Goal: Task Accomplishment & Management: Use online tool/utility

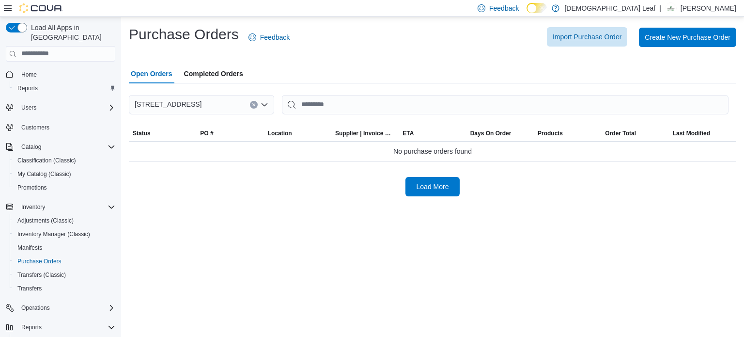
click at [585, 40] on span "Import Purchase Order" at bounding box center [586, 37] width 69 height 10
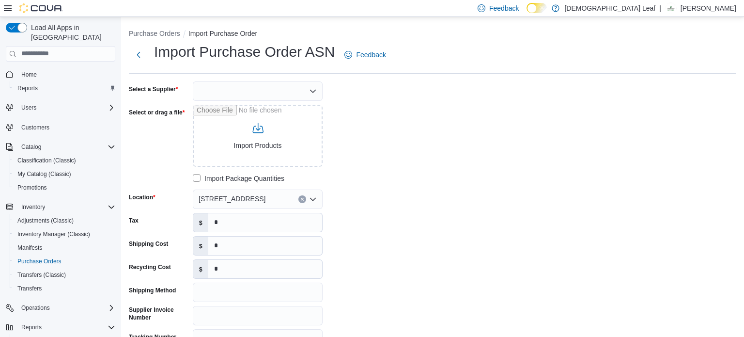
click at [309, 95] on div at bounding box center [258, 90] width 130 height 19
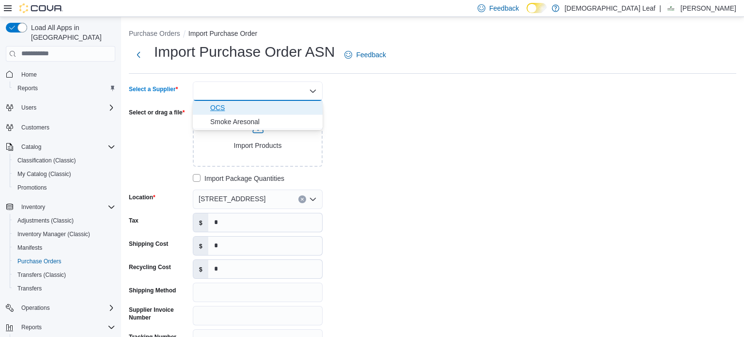
click at [279, 108] on span "OCS" at bounding box center [263, 108] width 107 height 10
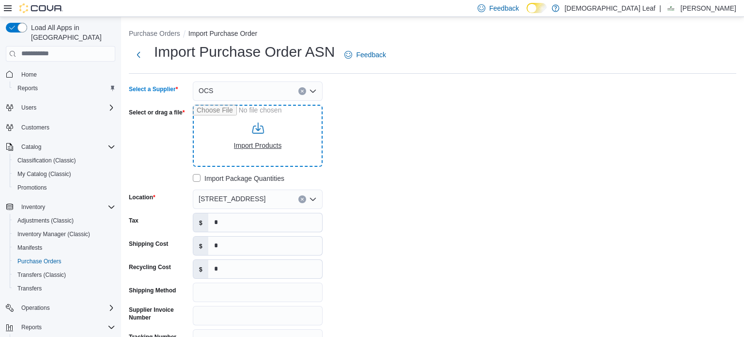
click at [263, 139] on input "Select or drag a file" at bounding box center [258, 136] width 130 height 62
type input "**********"
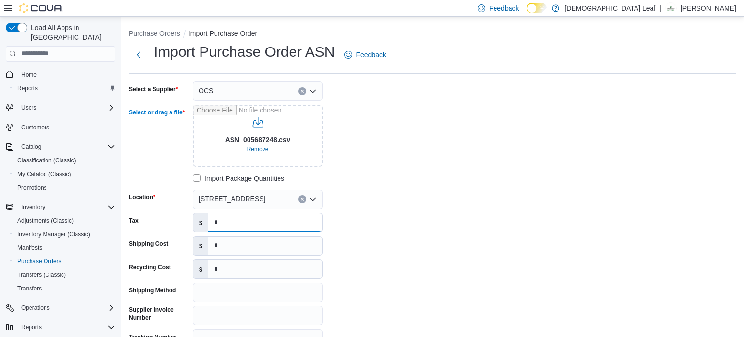
click at [237, 224] on input "*" at bounding box center [265, 222] width 114 height 18
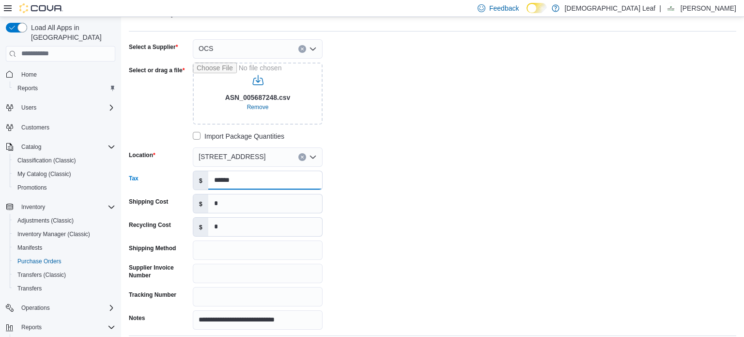
scroll to position [58, 0]
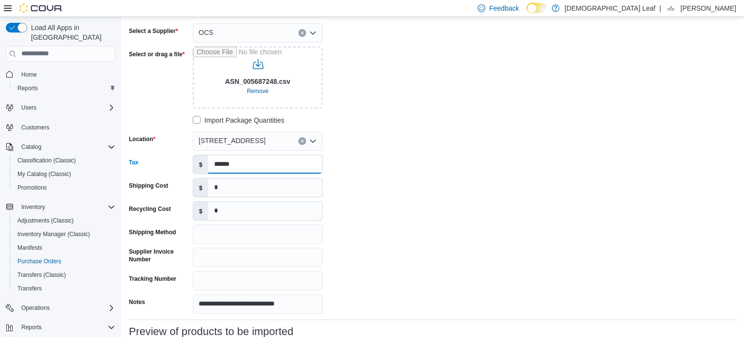
type input "******"
click at [260, 196] on input "*" at bounding box center [265, 187] width 114 height 18
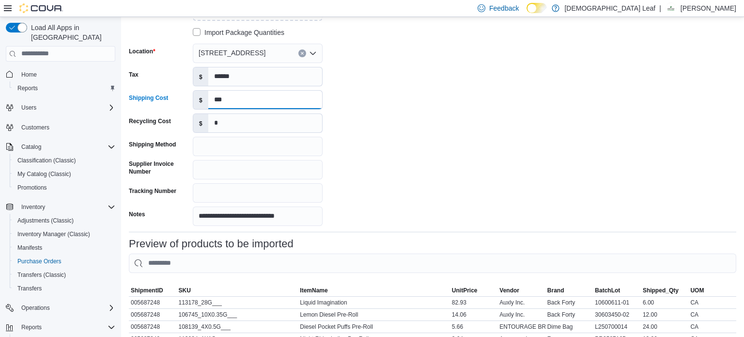
scroll to position [146, 0]
type input "***"
click at [227, 168] on input "Supplier Invoice Number" at bounding box center [258, 168] width 130 height 19
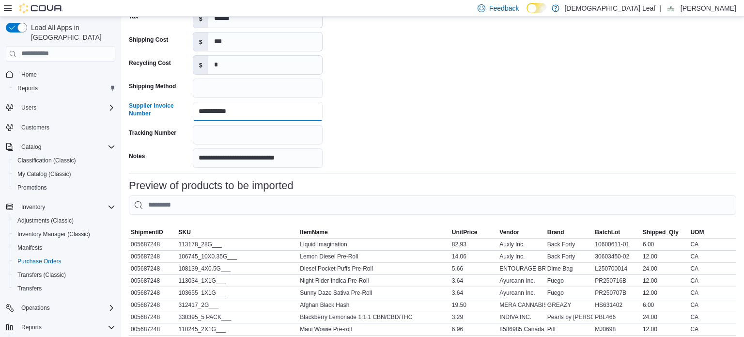
scroll to position [285, 0]
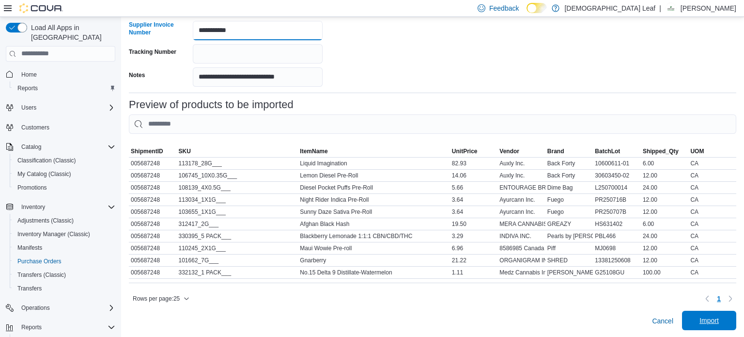
type input "**********"
click at [705, 317] on span "Import" at bounding box center [708, 320] width 19 height 10
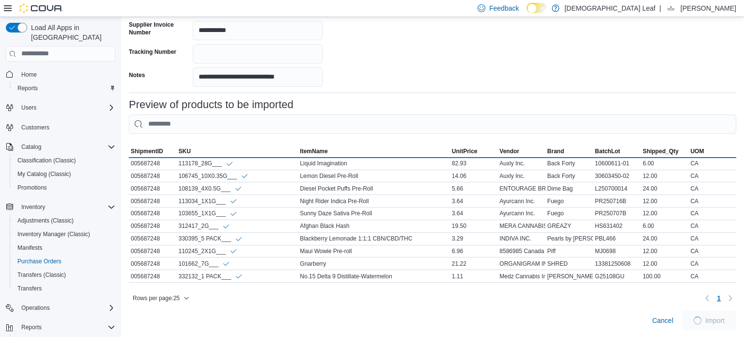
scroll to position [281, 0]
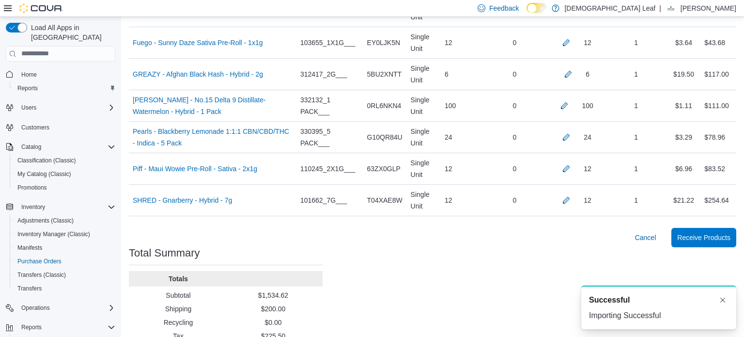
scroll to position [406, 0]
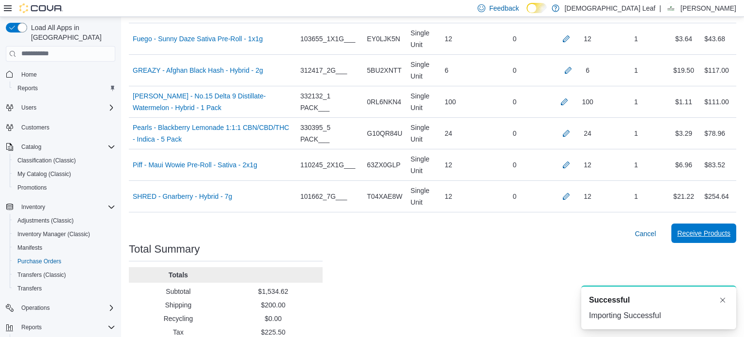
click at [700, 236] on span "Receive Products" at bounding box center [703, 233] width 53 height 10
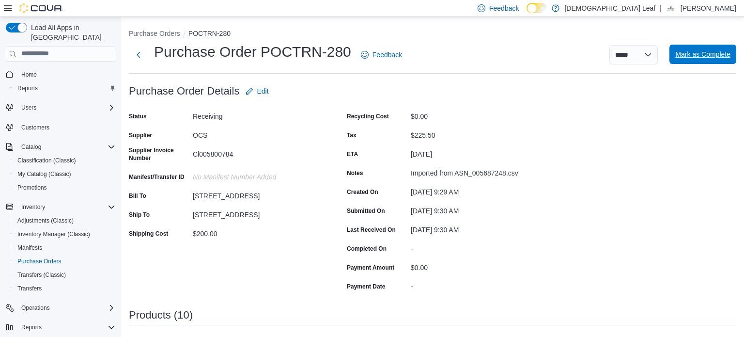
click at [712, 52] on span "Mark as Complete" at bounding box center [702, 54] width 55 height 10
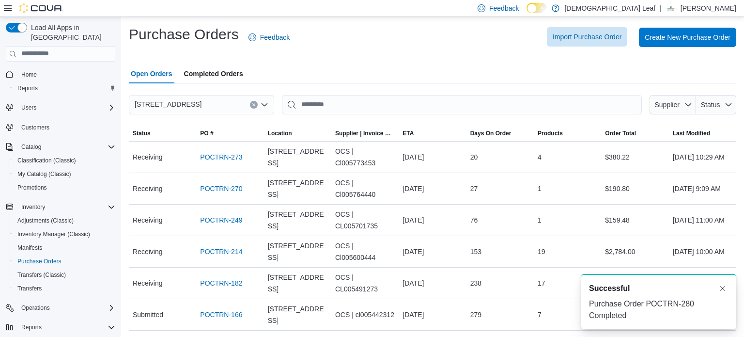
click at [581, 39] on span "Import Purchase Order" at bounding box center [586, 37] width 69 height 10
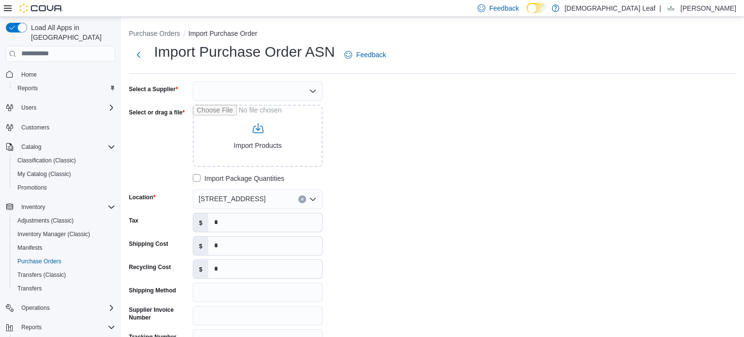
click at [303, 92] on div at bounding box center [258, 90] width 130 height 19
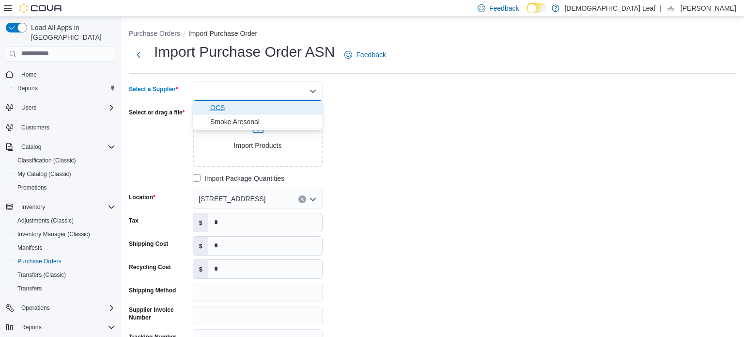
click at [269, 103] on span "OCS" at bounding box center [263, 108] width 107 height 10
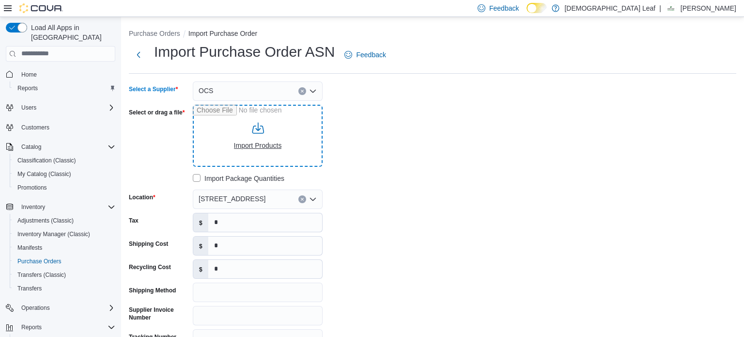
click at [284, 126] on input "Select or drag a file" at bounding box center [258, 136] width 130 height 62
type input "**********"
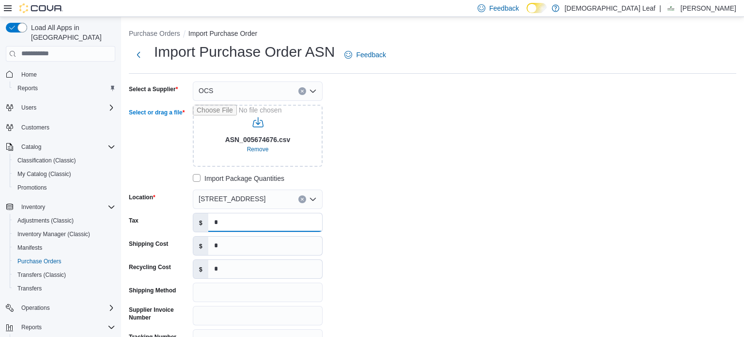
click at [249, 225] on input "*" at bounding box center [265, 222] width 114 height 18
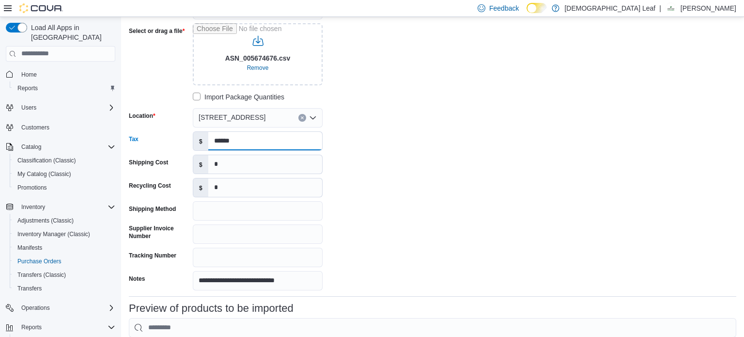
scroll to position [84, 0]
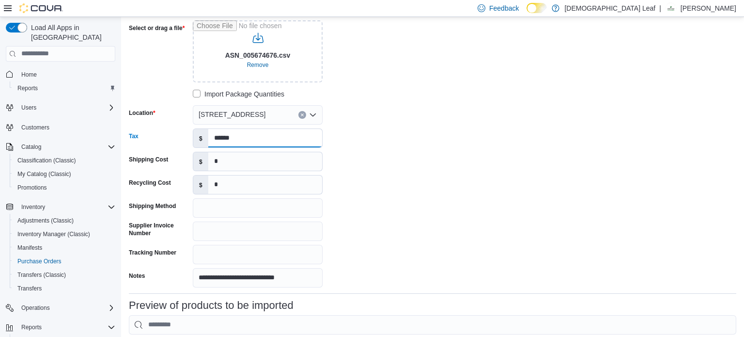
type input "******"
click at [225, 231] on input "Supplier Invoice Number" at bounding box center [258, 230] width 130 height 19
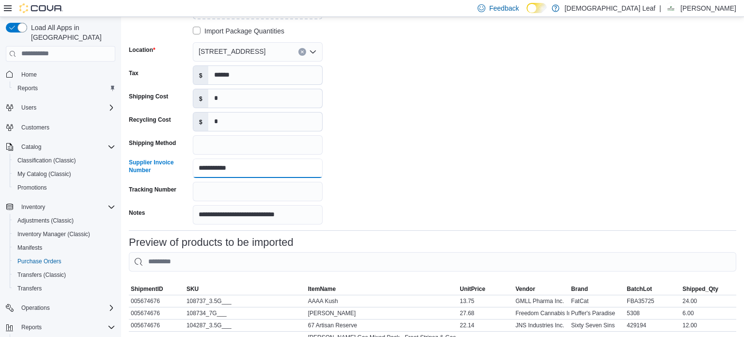
scroll to position [225, 0]
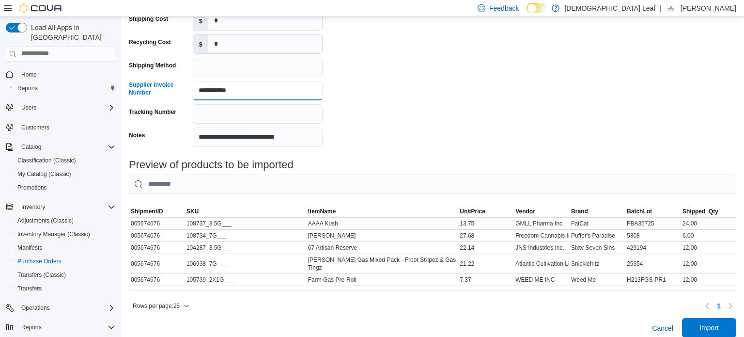
type input "**********"
click at [703, 322] on span "Import" at bounding box center [708, 327] width 19 height 10
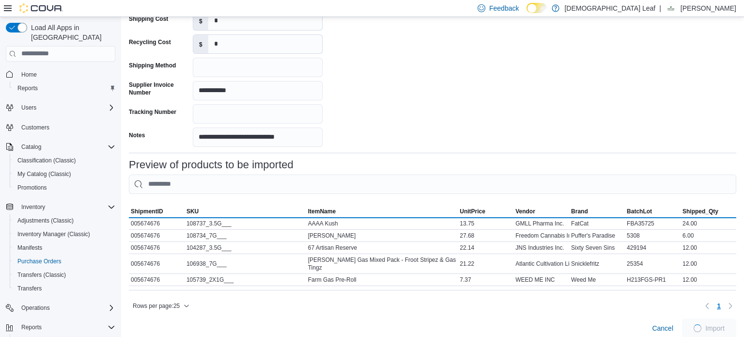
scroll to position [221, 0]
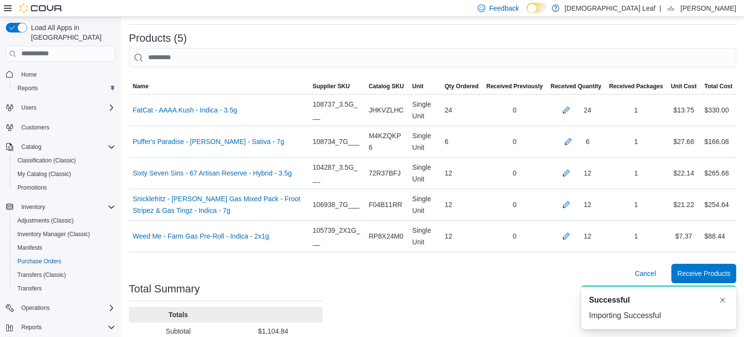
scroll to position [277, 0]
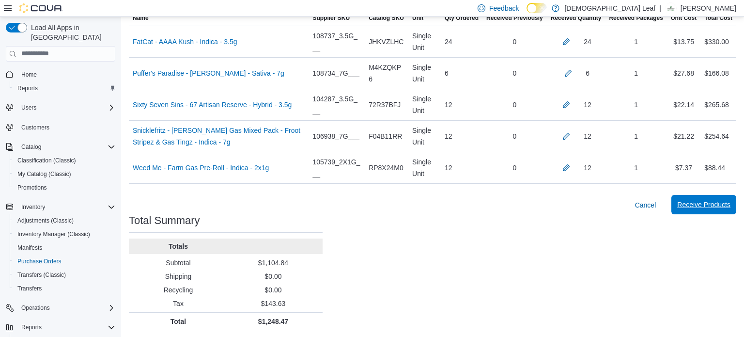
click at [697, 207] on span "Receive Products" at bounding box center [703, 204] width 53 height 10
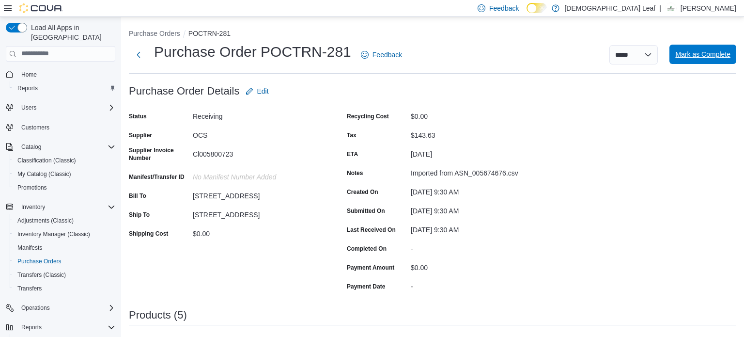
click at [704, 56] on span "Mark as Complete" at bounding box center [702, 54] width 55 height 10
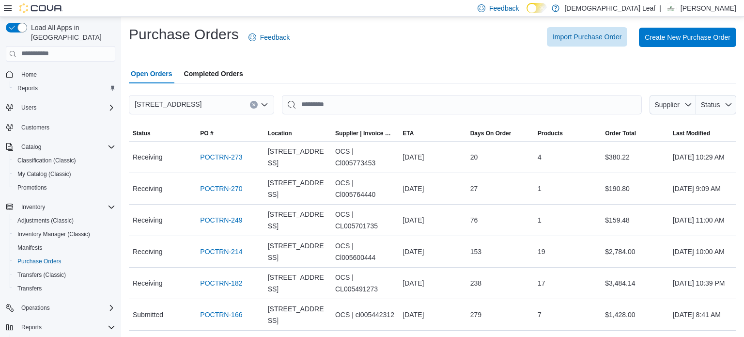
click at [591, 35] on span "Import Purchase Order" at bounding box center [586, 37] width 69 height 10
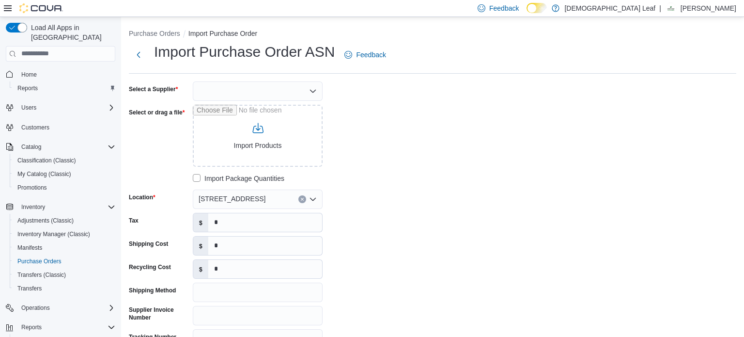
click at [310, 98] on div at bounding box center [258, 90] width 130 height 19
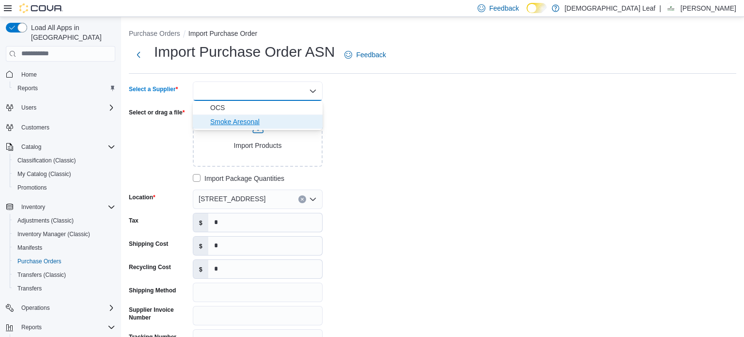
click at [260, 115] on button "Smoke Aresonal" at bounding box center [258, 122] width 130 height 14
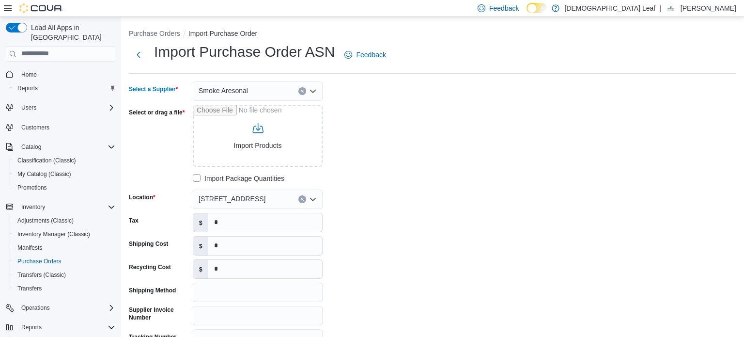
click at [300, 99] on div "Smoke Aresonal Combo box. Selected. Smoke Aresonal. Press Backspace to delete S…" at bounding box center [258, 90] width 130 height 19
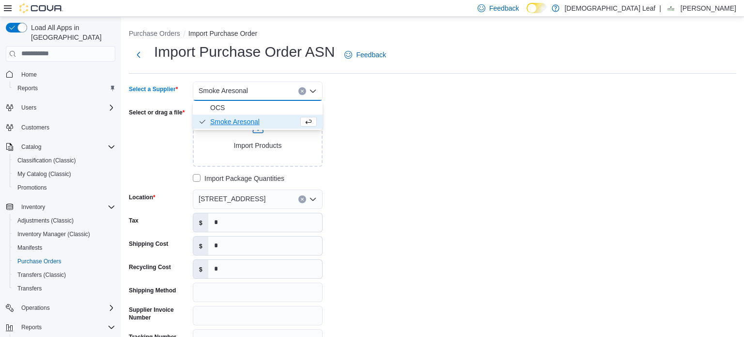
click at [302, 98] on div "Smoke Aresonal Combo box. Selected. Smoke Aresonal. Press Backspace to delete S…" at bounding box center [258, 90] width 130 height 19
click at [300, 91] on icon "Clear input" at bounding box center [302, 91] width 4 height 4
click at [246, 109] on span "OCS" at bounding box center [263, 108] width 107 height 10
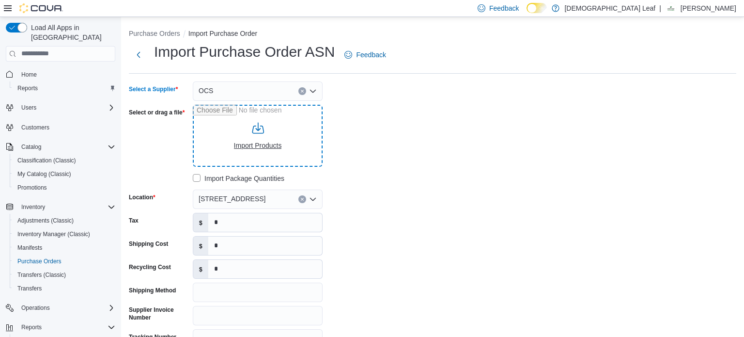
click at [263, 134] on input "Select or drag a file" at bounding box center [258, 136] width 130 height 62
type input "**********"
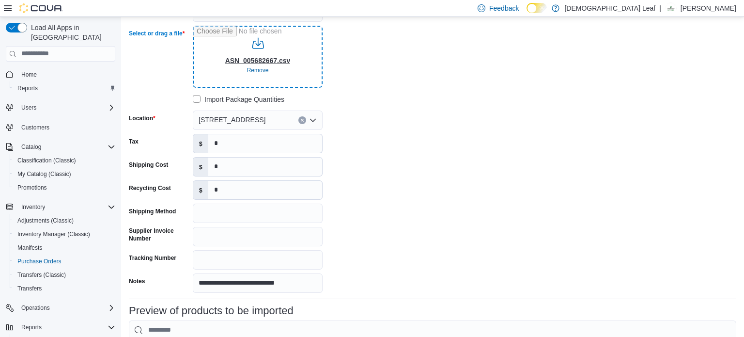
scroll to position [81, 0]
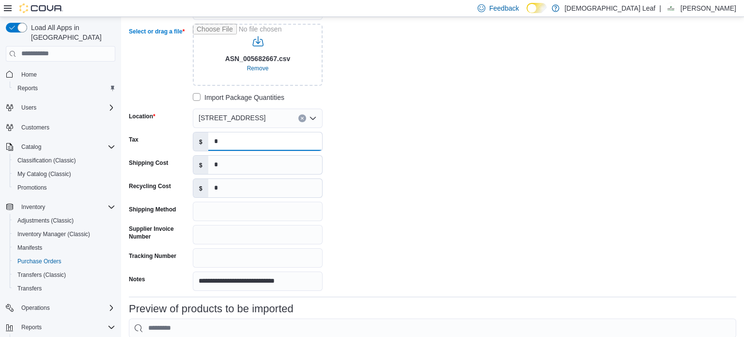
click at [260, 143] on input "*" at bounding box center [265, 141] width 114 height 18
type input "******"
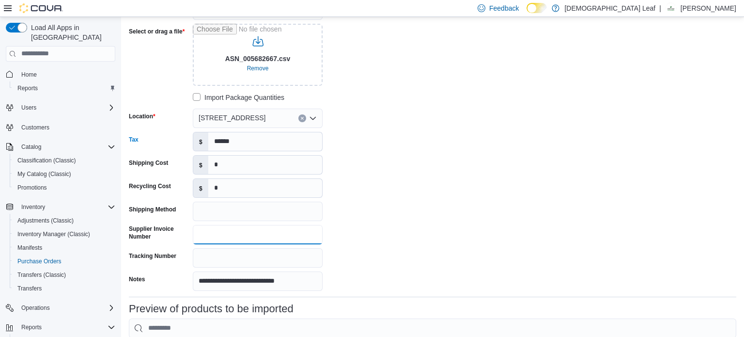
click at [219, 236] on input "Supplier Invoice Number" at bounding box center [258, 234] width 130 height 19
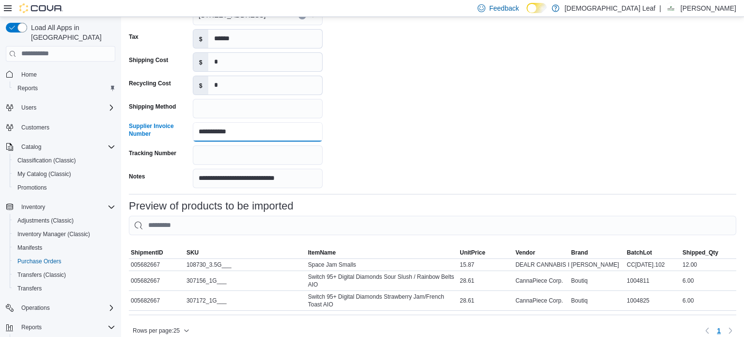
scroll to position [216, 0]
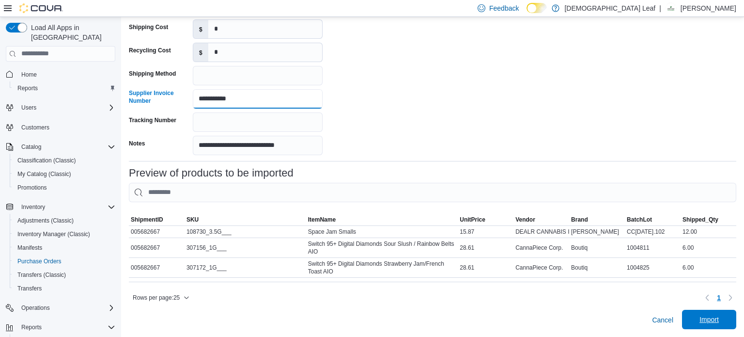
type input "**********"
click at [708, 317] on span "Import" at bounding box center [708, 319] width 19 height 10
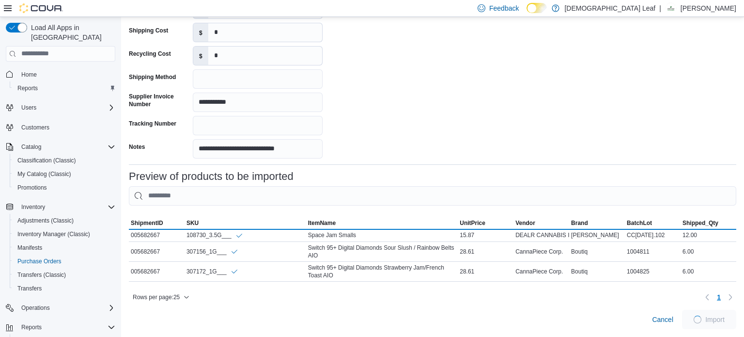
scroll to position [212, 0]
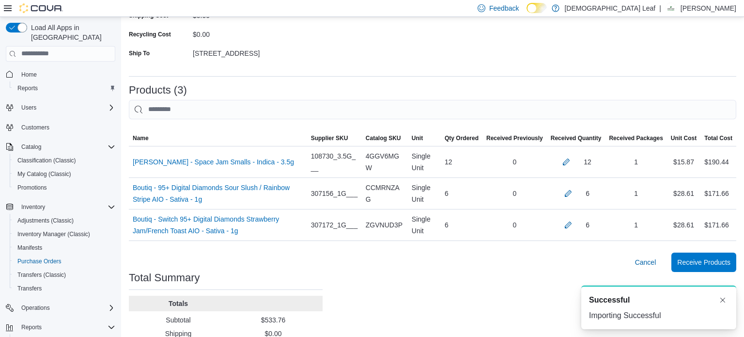
scroll to position [215, 0]
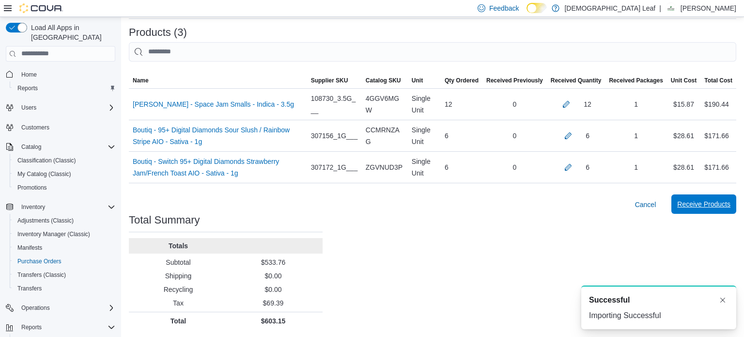
click at [709, 204] on span "Receive Products" at bounding box center [703, 204] width 53 height 10
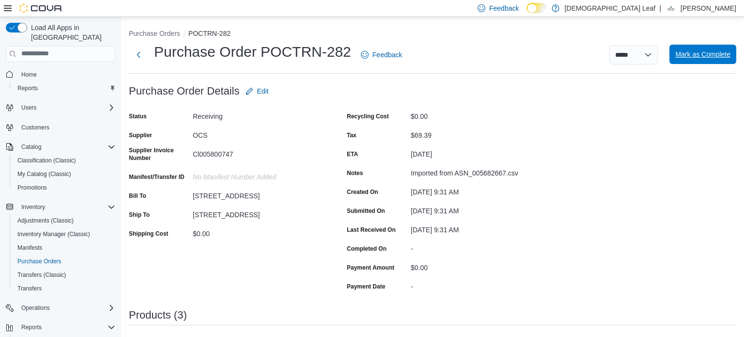
click at [704, 53] on span "Mark as Complete" at bounding box center [702, 54] width 55 height 10
